Goal: Information Seeking & Learning: Learn about a topic

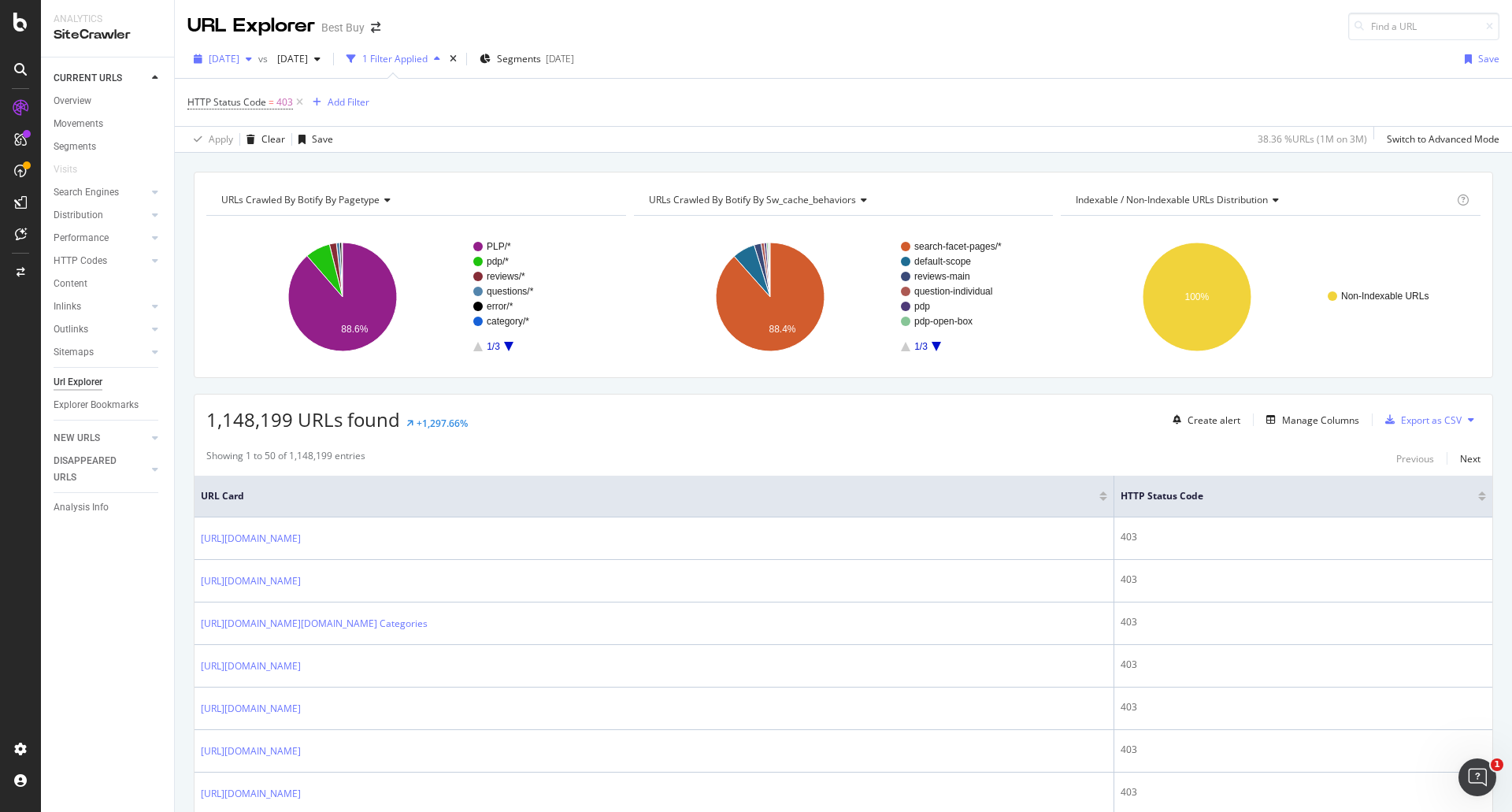
click at [240, 53] on span "[DATE]" at bounding box center [223, 58] width 30 height 13
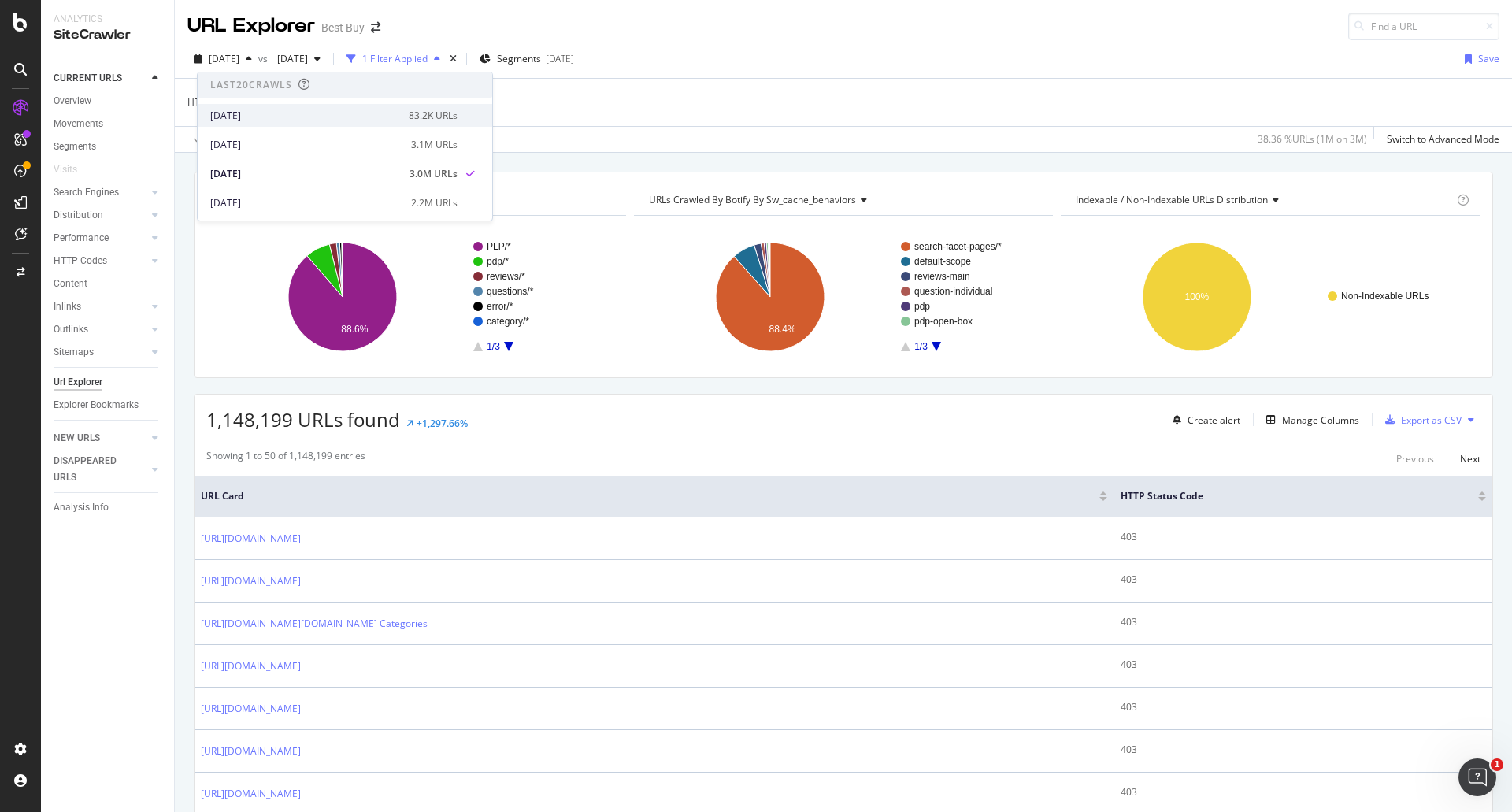
click at [272, 114] on div "2025 Sep. 4th" at bounding box center [305, 115] width 189 height 14
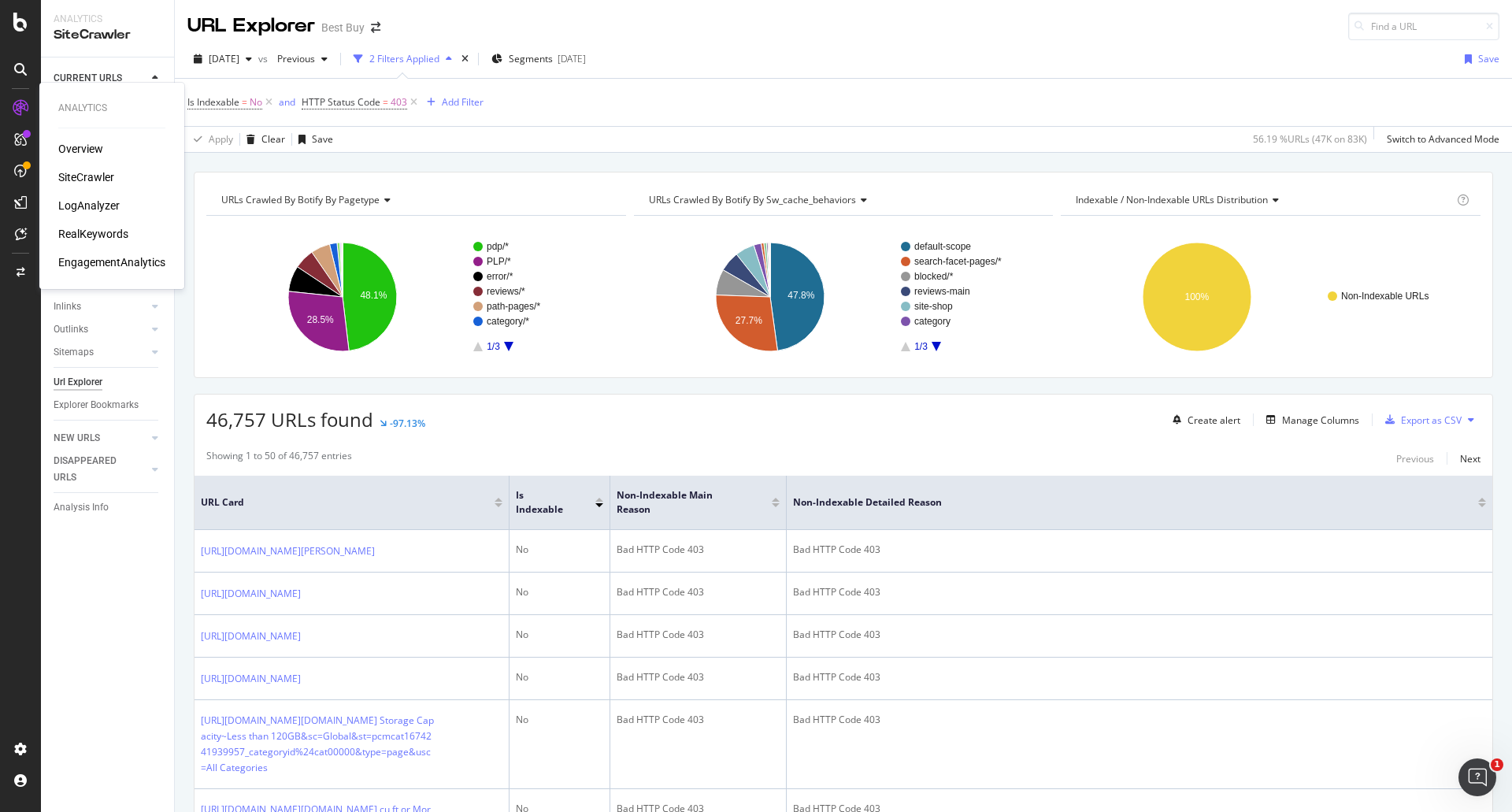
click at [108, 206] on div "LogAnalyzer" at bounding box center [89, 205] width 62 height 16
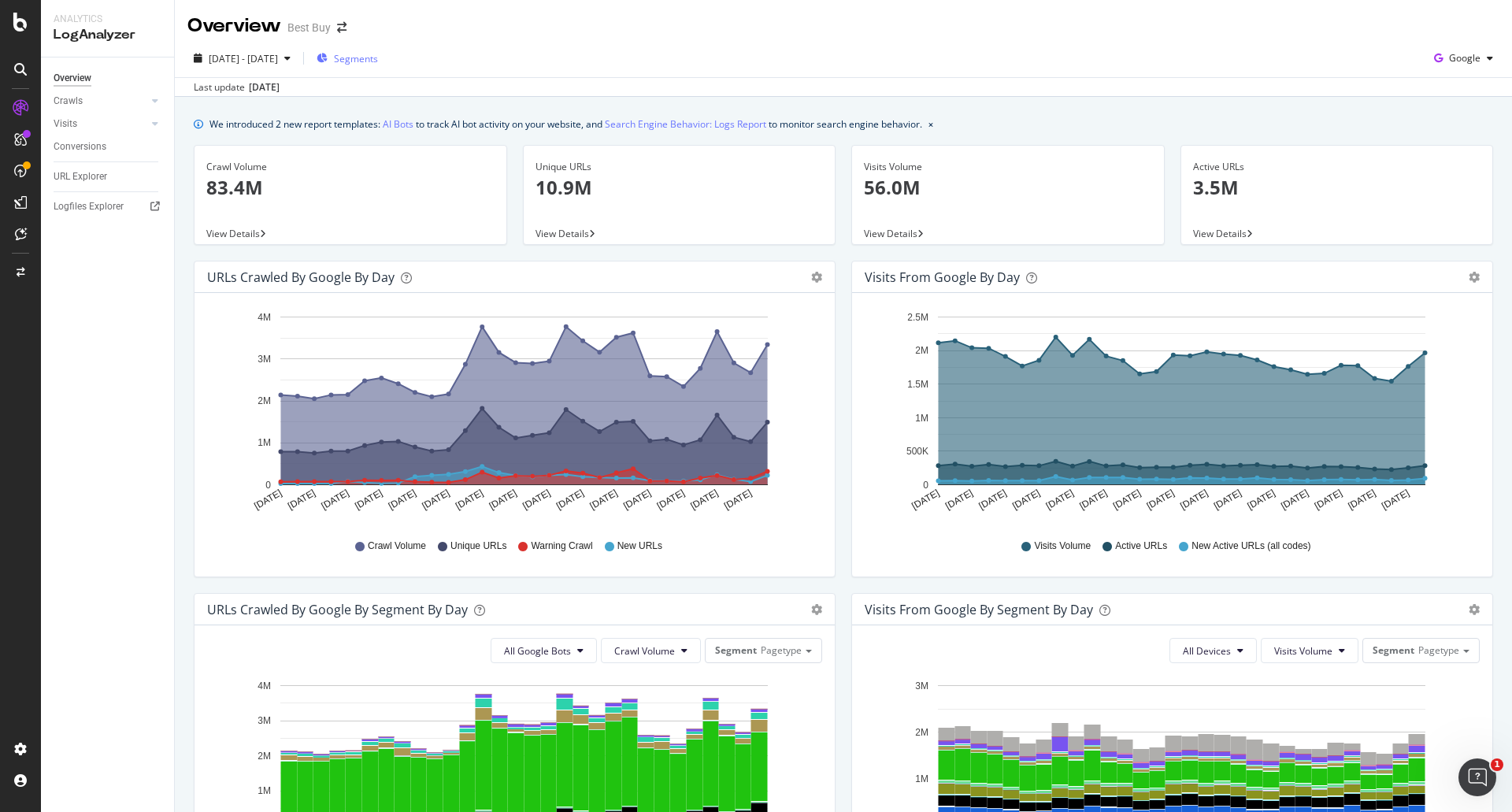
click at [378, 57] on span "Segments" at bounding box center [356, 58] width 44 height 13
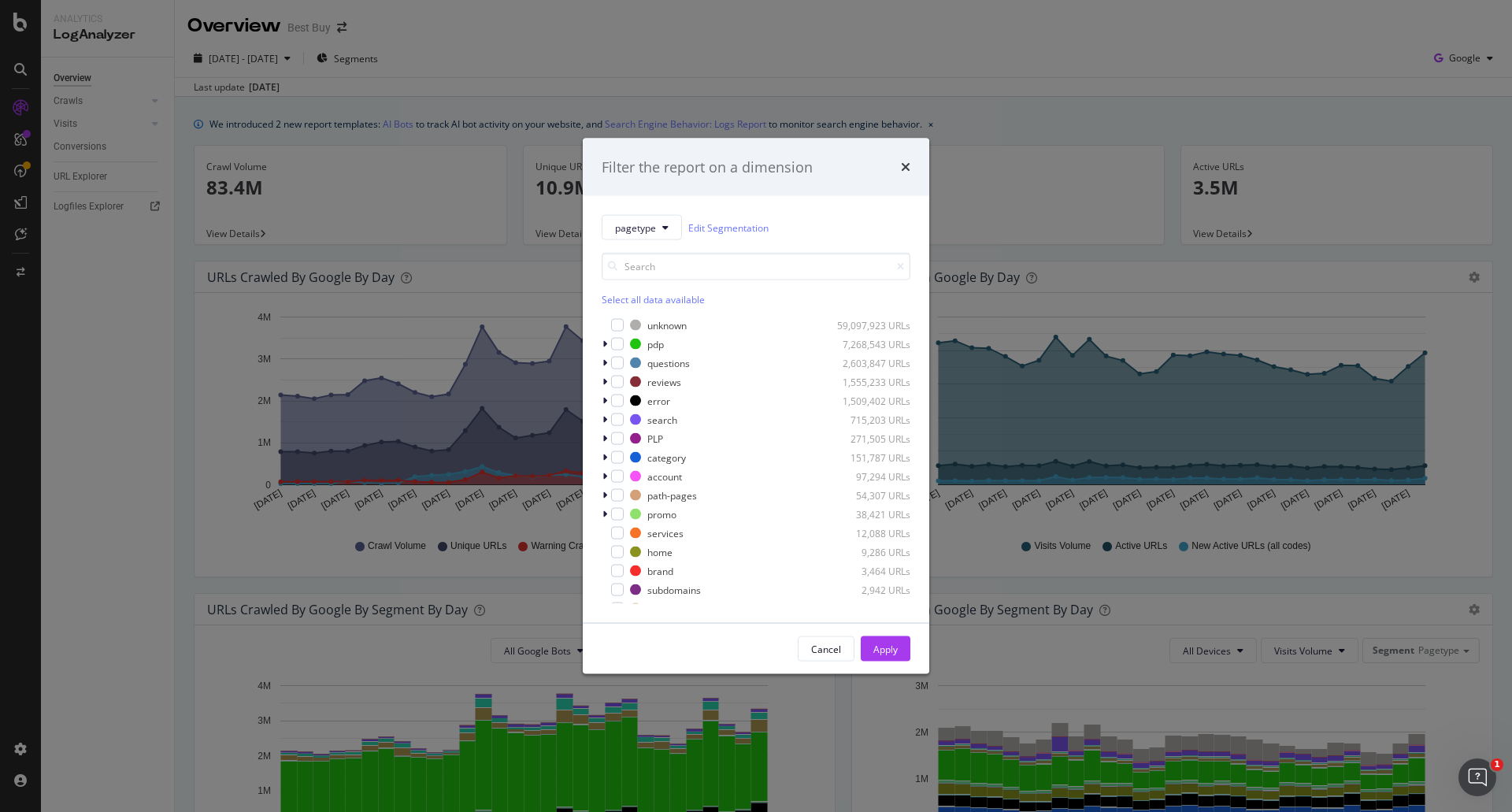
drag, startPoint x: 829, startPoint y: 653, endPoint x: 817, endPoint y: 647, distance: 13.4
click at [828, 653] on div "Cancel" at bounding box center [826, 649] width 30 height 13
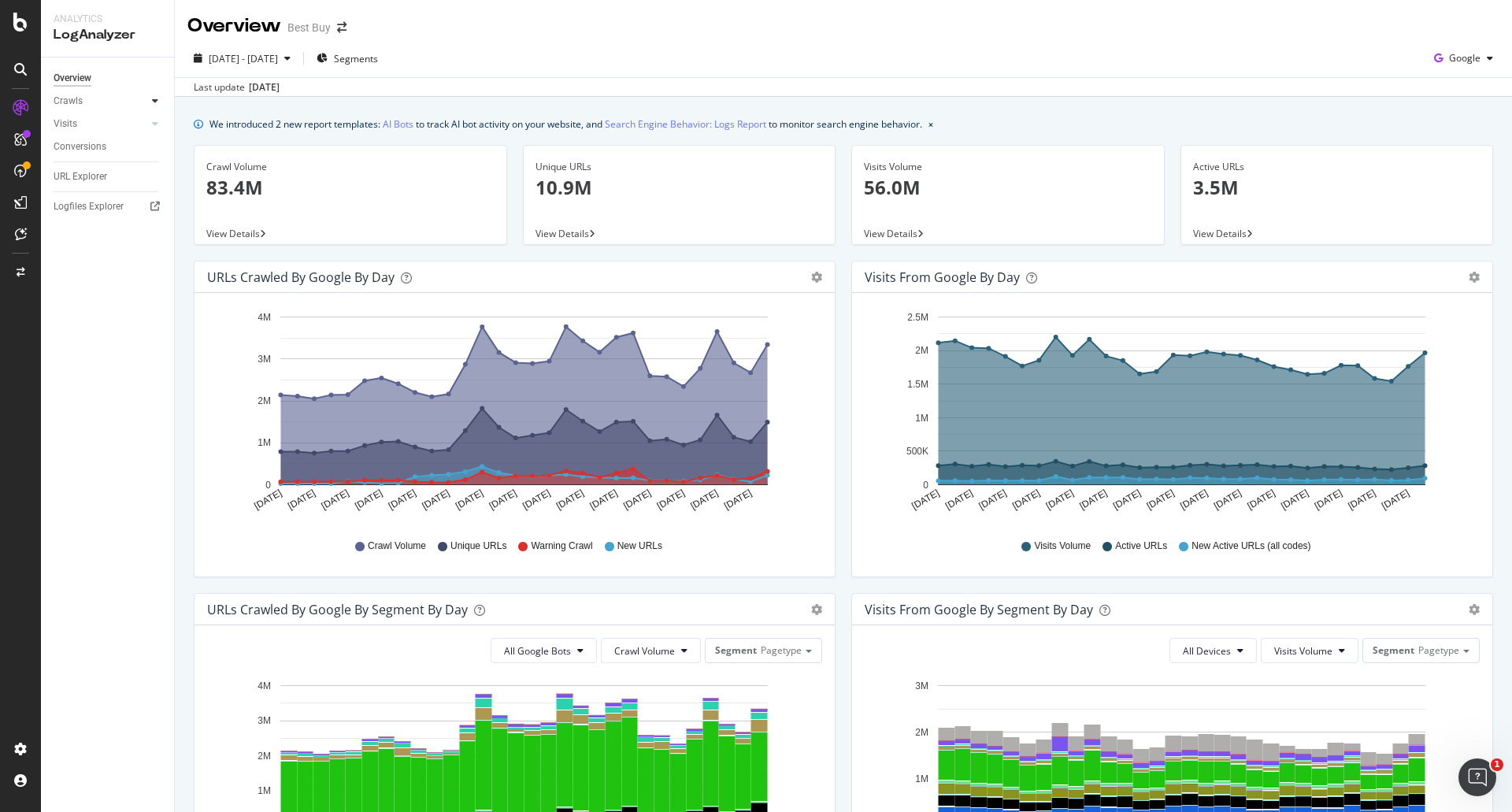
click at [153, 101] on icon at bounding box center [155, 101] width 7 height 10
click at [108, 189] on div "HTTP Codes" at bounding box center [87, 186] width 53 height 16
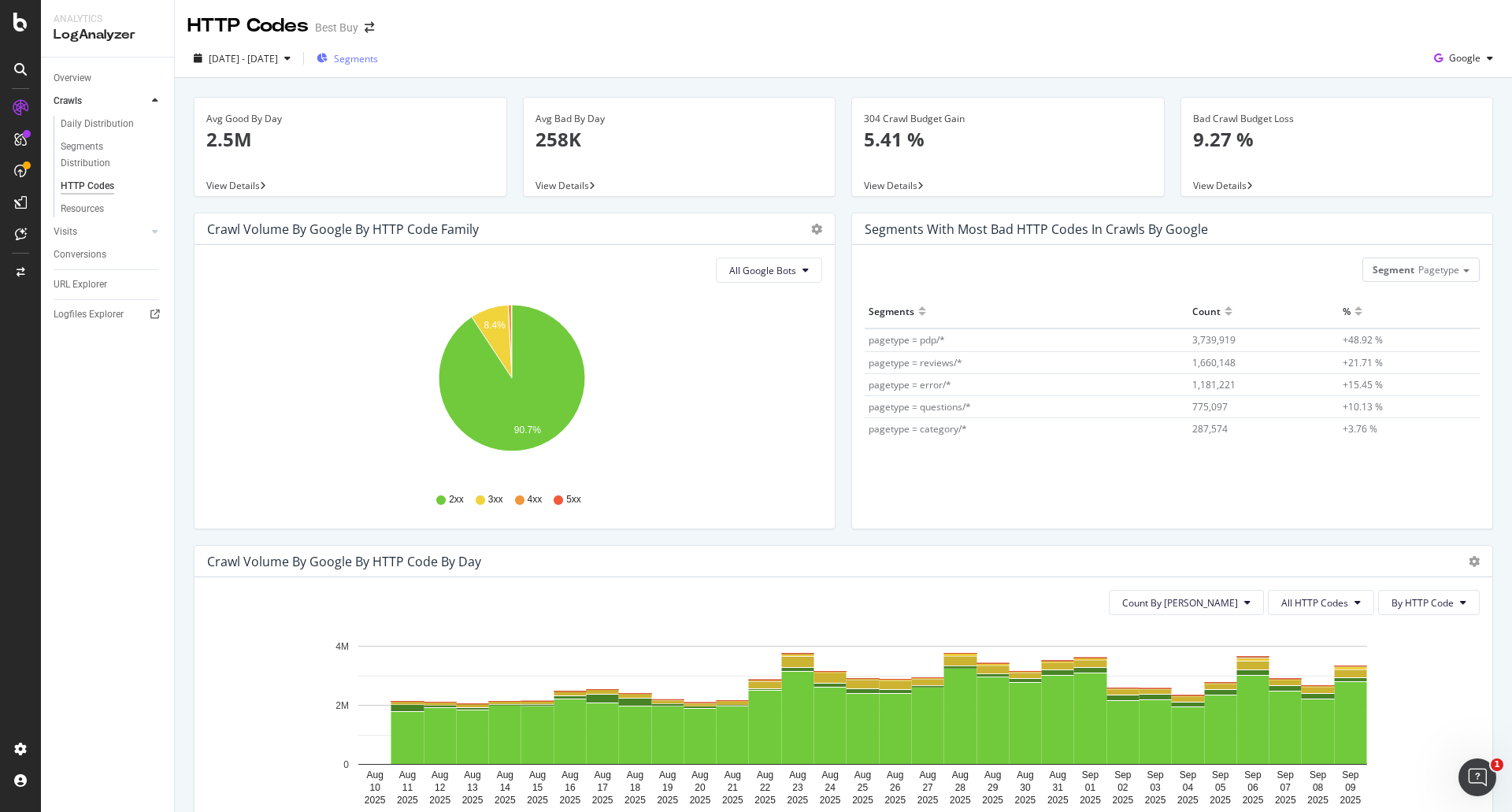
click at [378, 56] on span "Segments" at bounding box center [356, 58] width 44 height 13
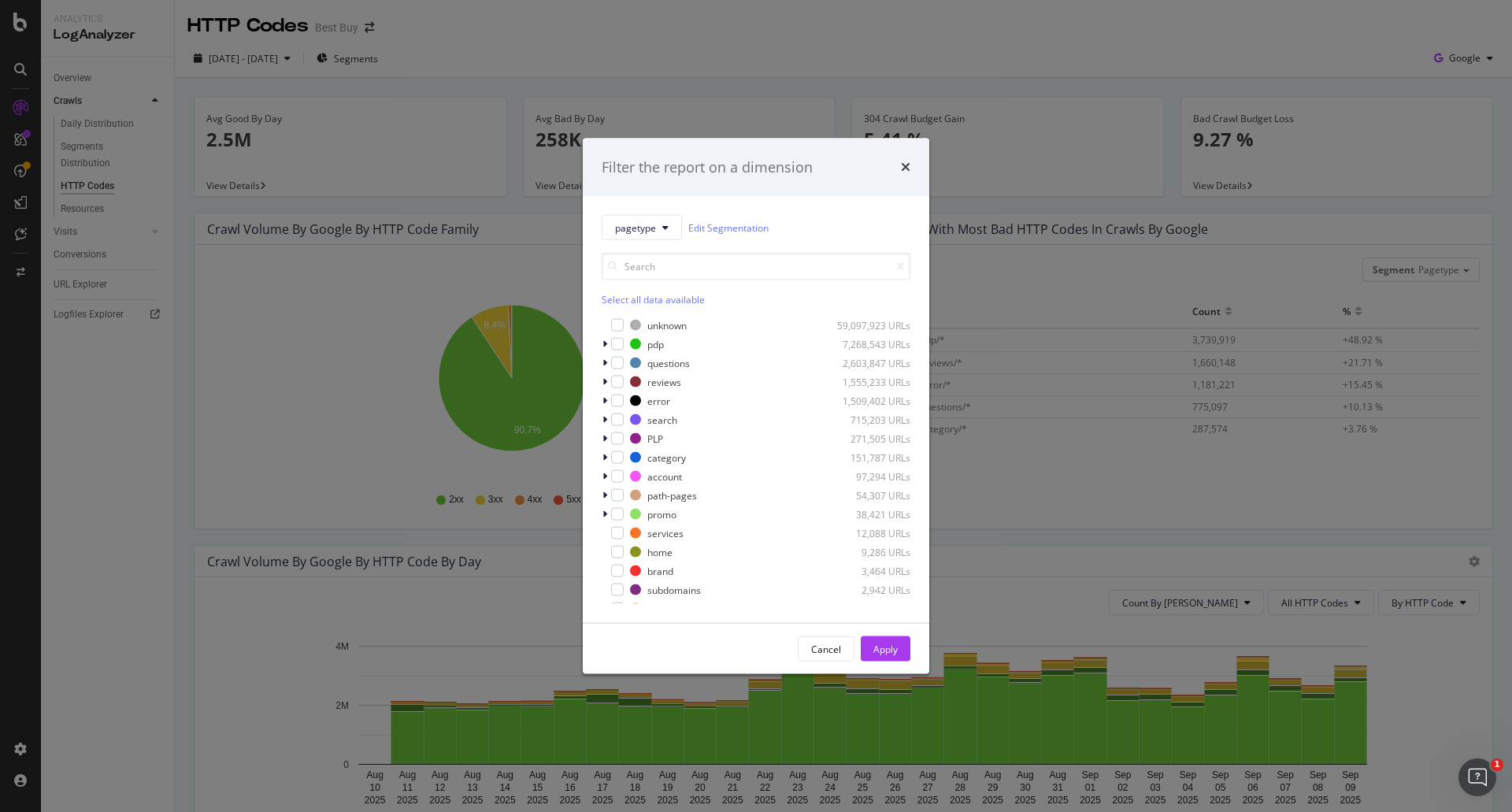
click at [261, 465] on div "Filter the report on a dimension pagetype Edit Segmentation Select all data ava…" at bounding box center [756, 406] width 1512 height 812
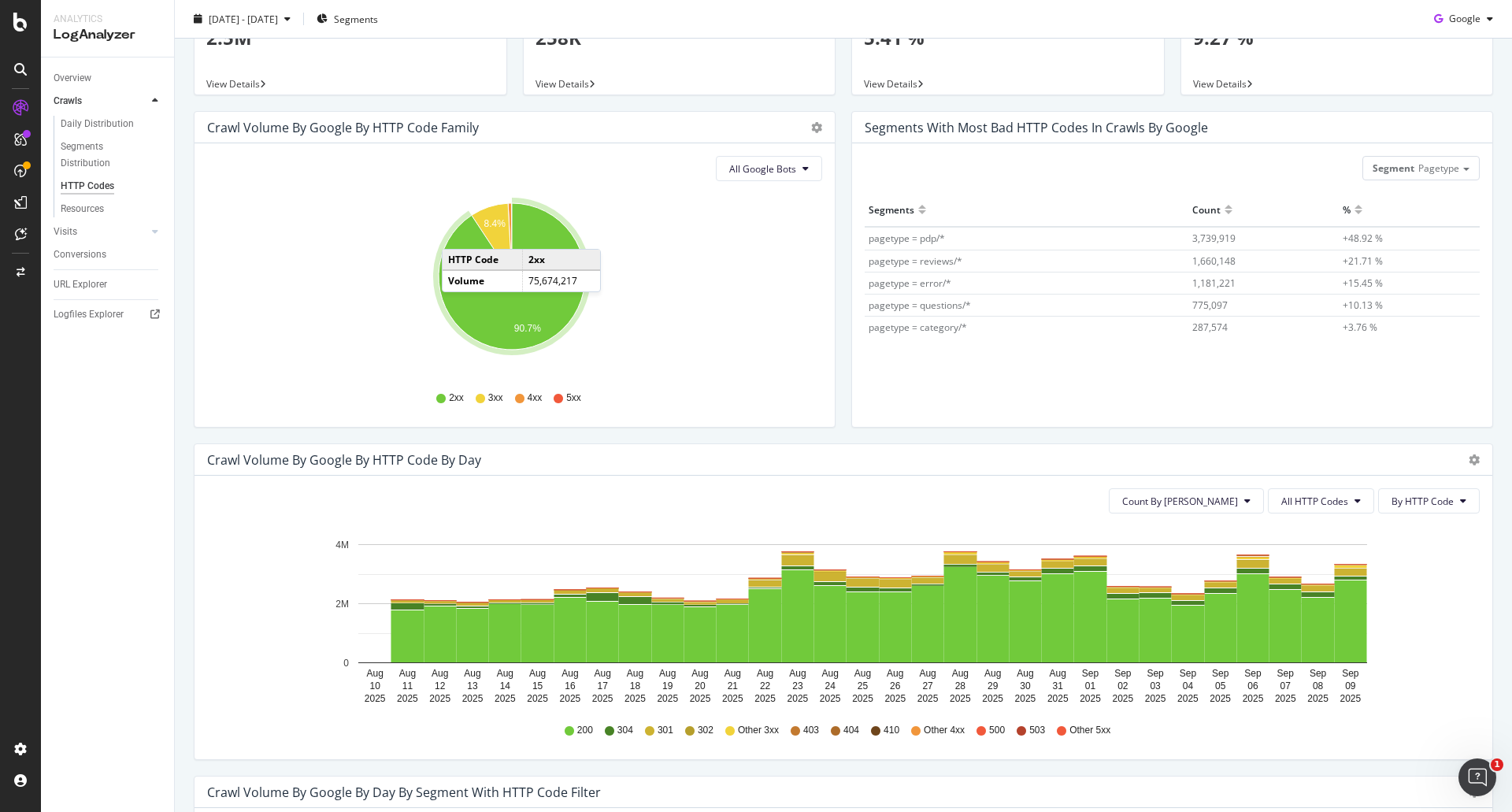
scroll to position [79, 0]
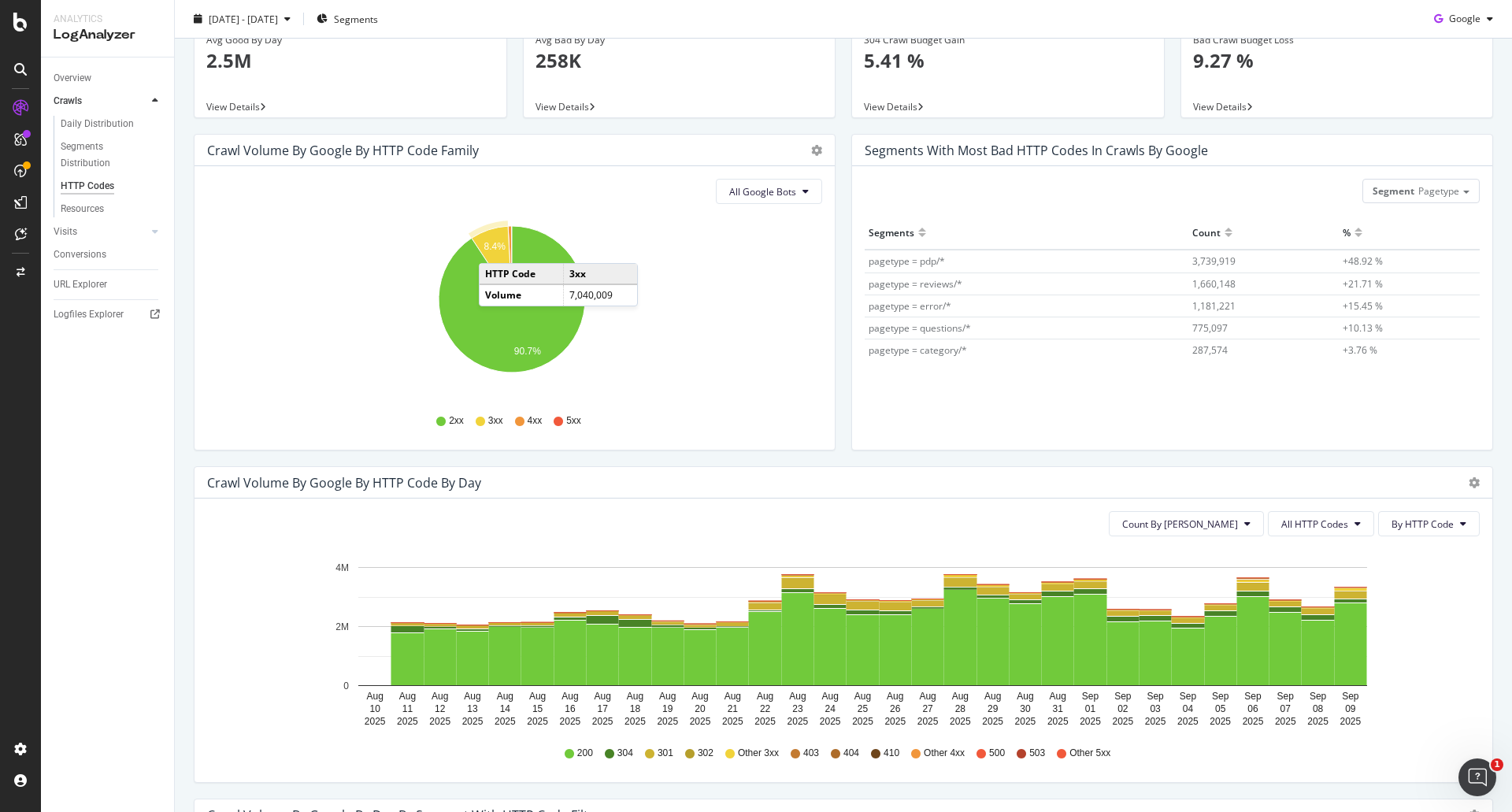
click at [495, 247] on text "8.4%" at bounding box center [495, 247] width 22 height 11
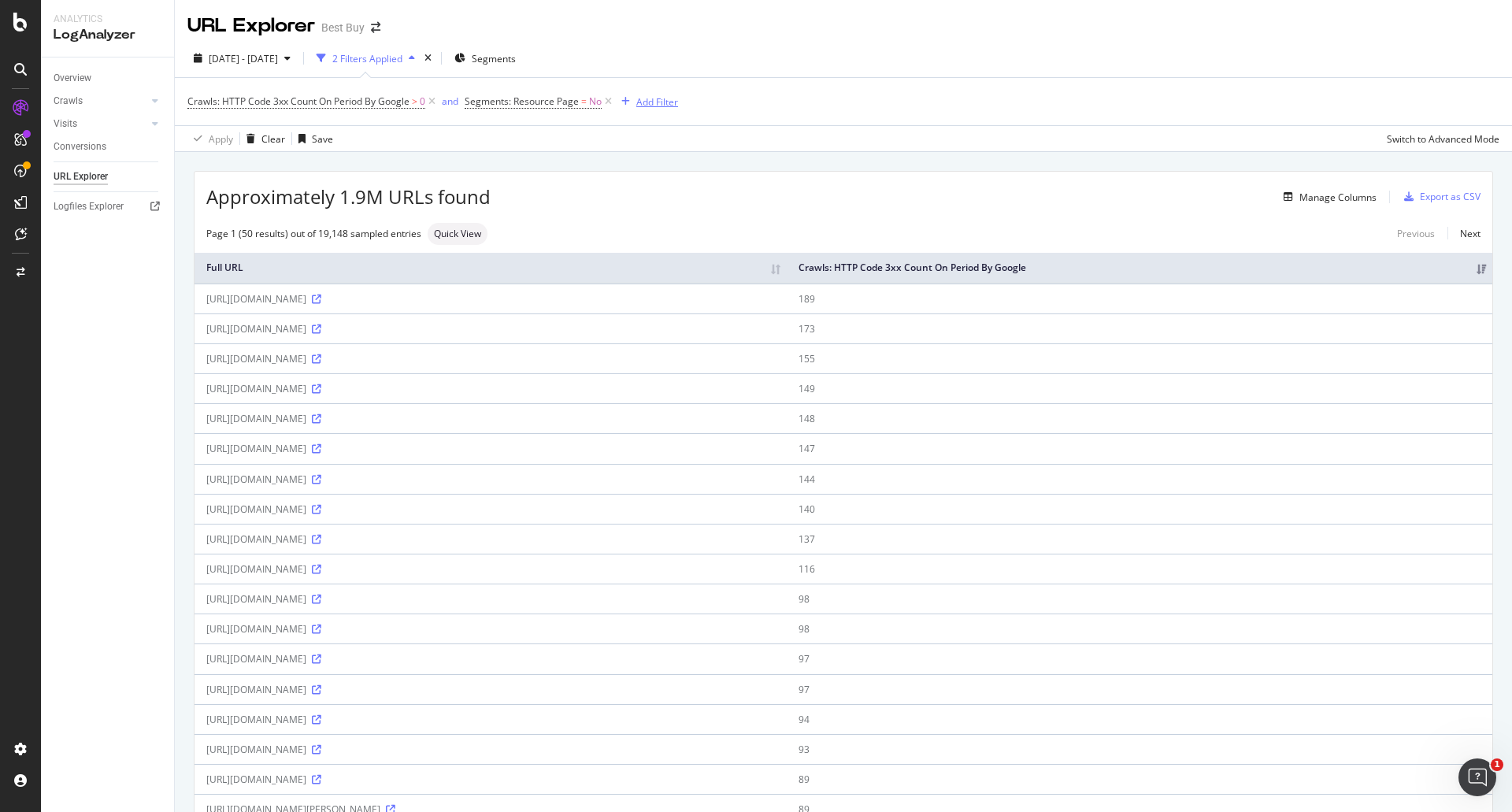
click at [659, 103] on div "Add Filter" at bounding box center [657, 102] width 42 height 13
drag, startPoint x: 659, startPoint y: 103, endPoint x: 1198, endPoint y: 167, distance: 542.8
click at [1141, 117] on div "Crawls: HTTP Code 3xx Count On Period By Google > 0 and Segments: Resource Page…" at bounding box center [843, 102] width 1313 height 48
click at [1317, 210] on div "Approximately 1.9M URLs found Manage Columns Export as CSV" at bounding box center [843, 190] width 1298 height 39
click at [1322, 204] on div "Manage Columns" at bounding box center [1327, 196] width 99 height 17
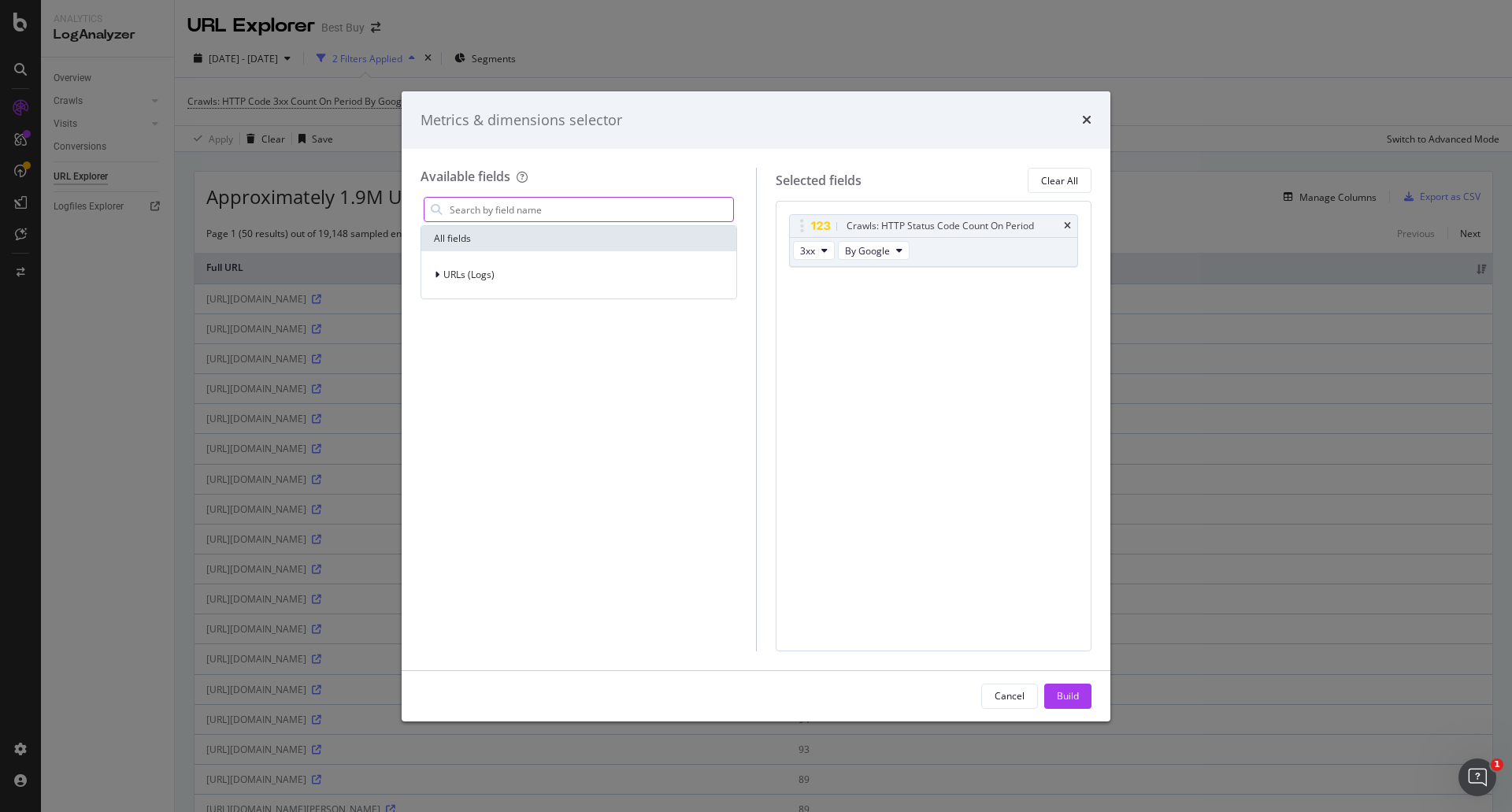
click at [653, 203] on input "modal" at bounding box center [590, 209] width 285 height 24
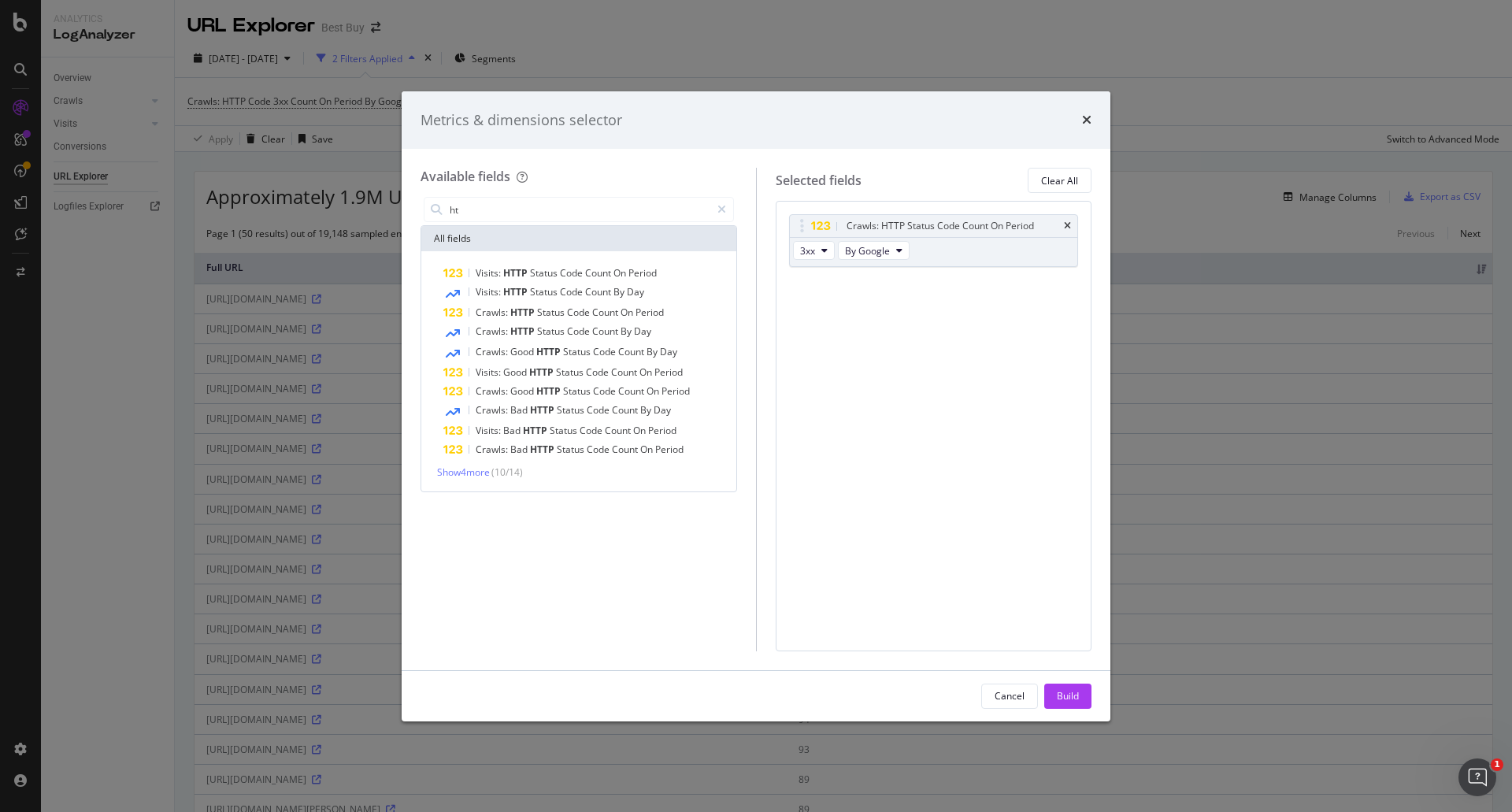
type input "ht"
click at [470, 484] on div "Visits: HTTP Status Code Count On Period Visits: HTTP Status Code Count By Day …" at bounding box center [579, 371] width 315 height 241
click at [470, 478] on span "Show 4 more" at bounding box center [464, 472] width 53 height 13
click at [820, 243] on button "3xx" at bounding box center [813, 250] width 42 height 19
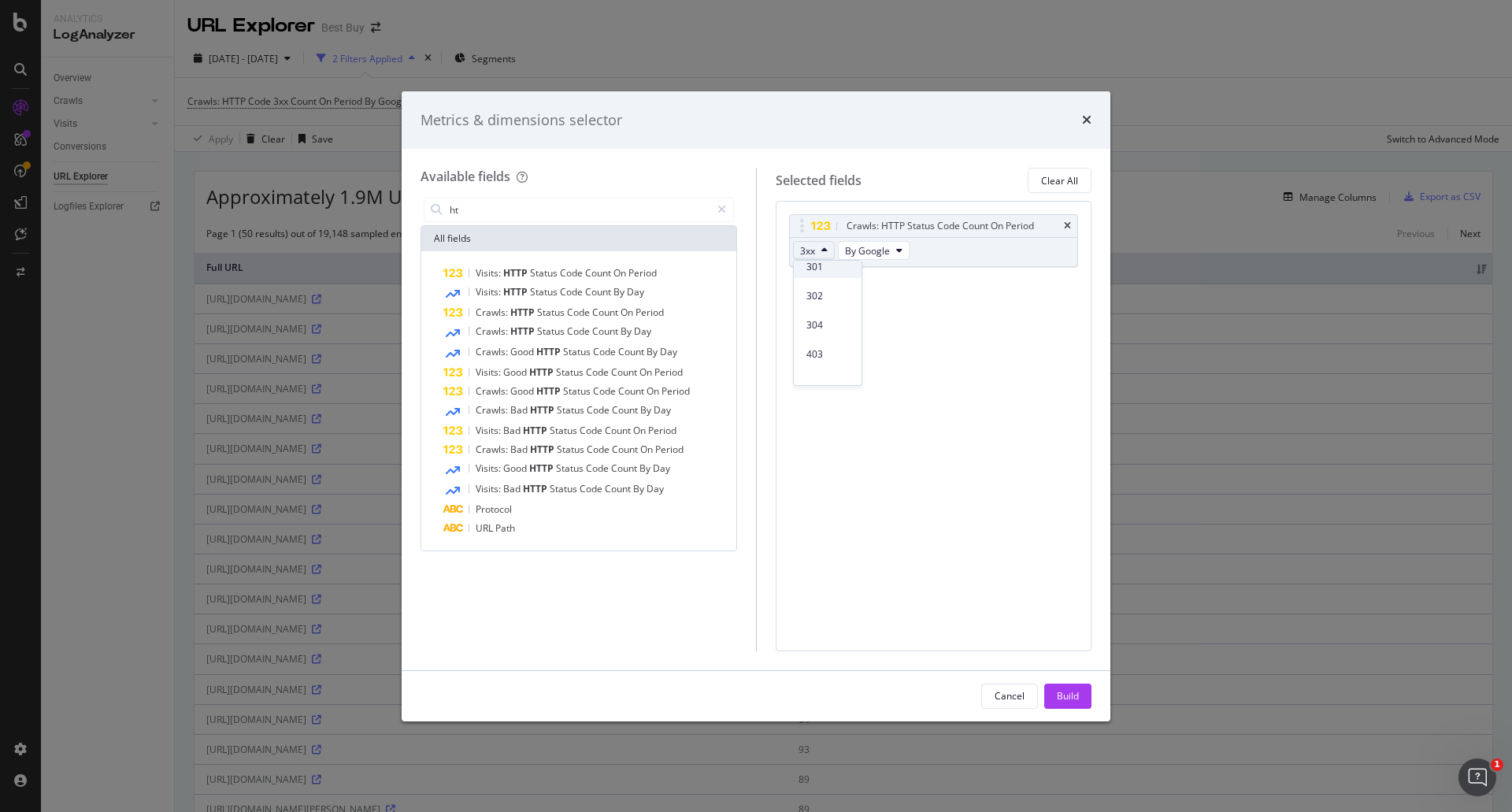
click at [837, 271] on span "301" at bounding box center [828, 267] width 43 height 14
click at [1073, 696] on div "Build" at bounding box center [1068, 696] width 22 height 13
